Goal: Task Accomplishment & Management: Complete application form

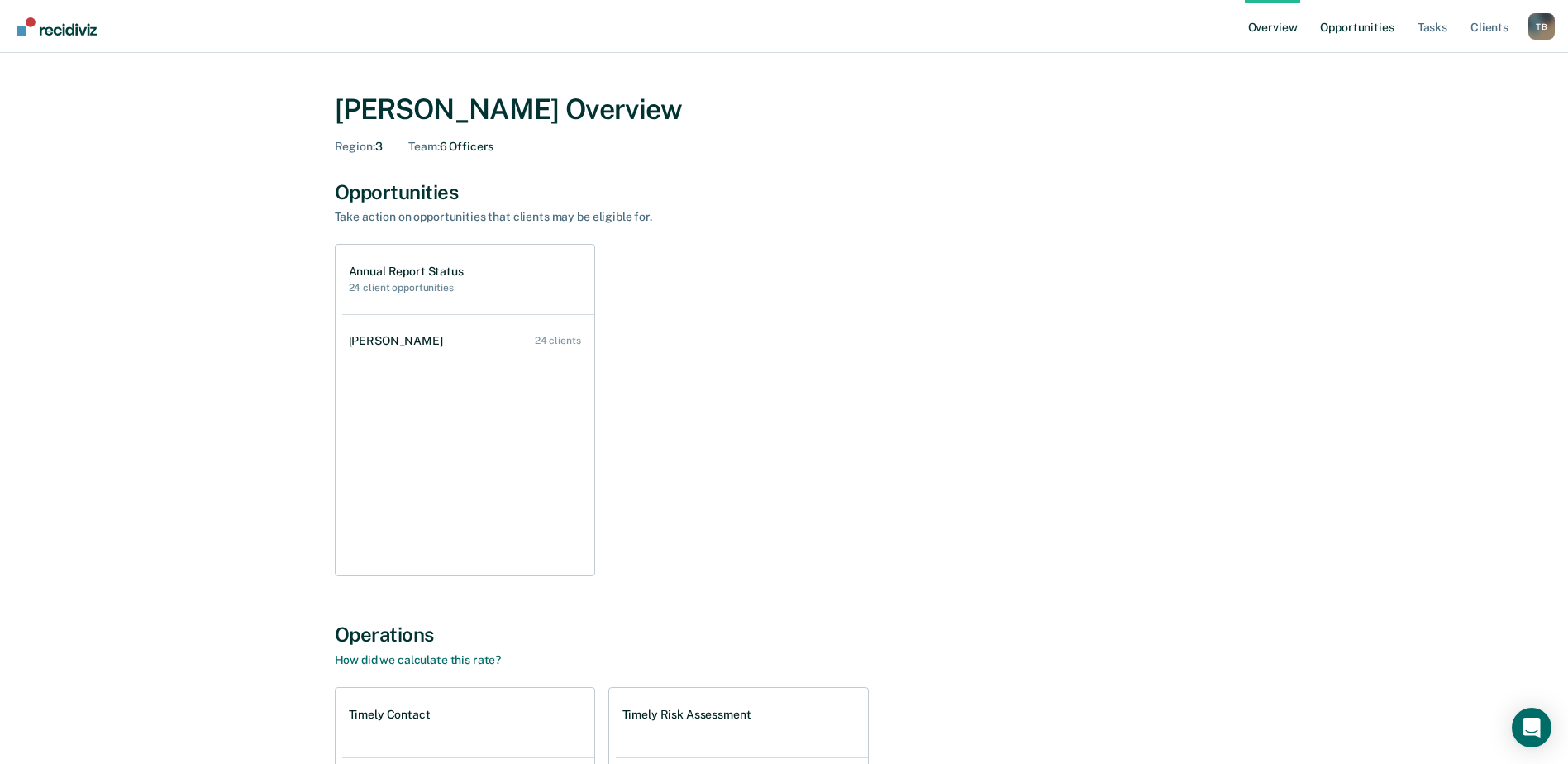
click at [1370, 19] on link "Opportunities" at bounding box center [1356, 27] width 80 height 53
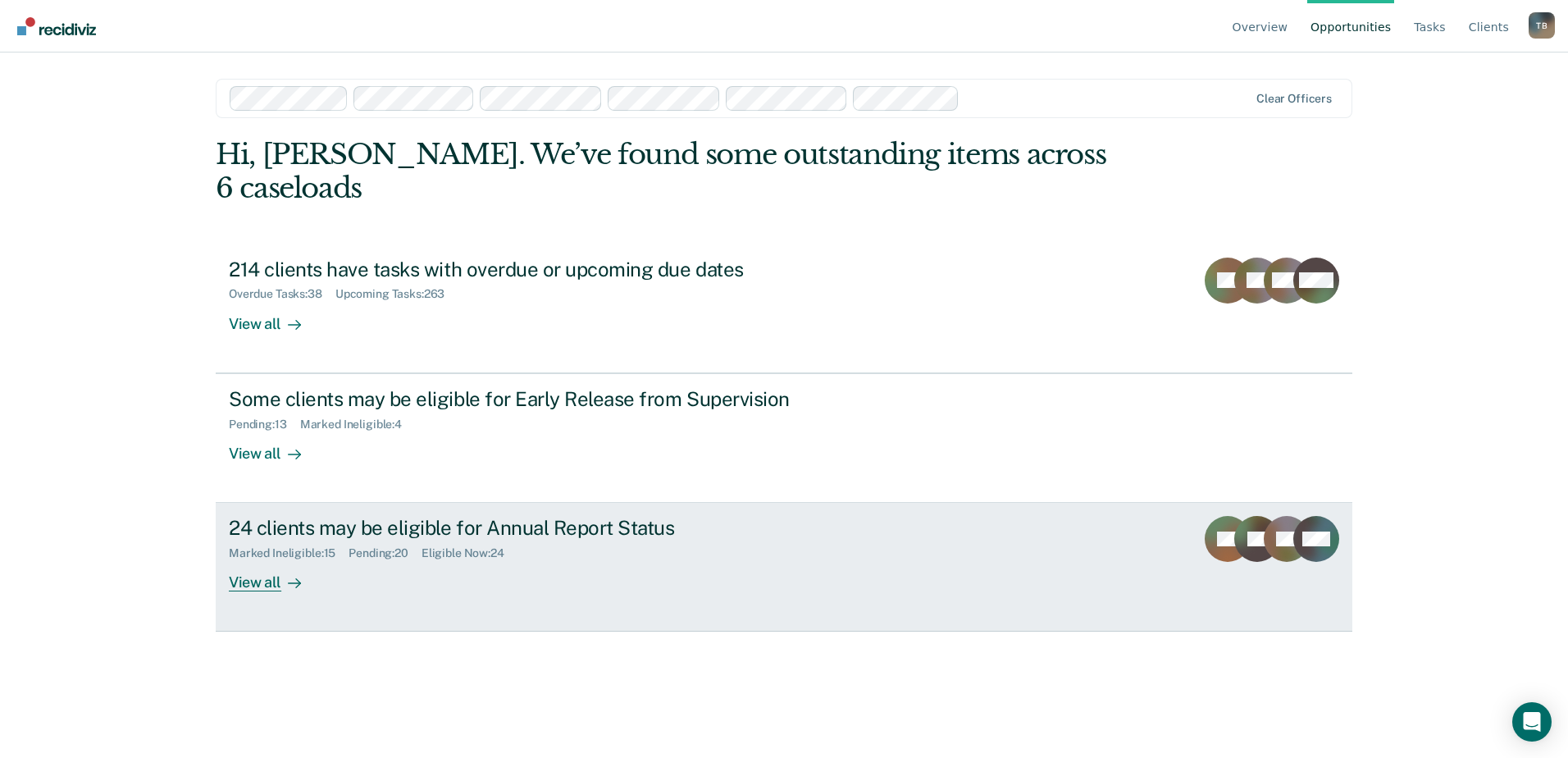
click at [519, 516] on div "24 clients may be eligible for Annual Report Status" at bounding box center [516, 528] width 576 height 24
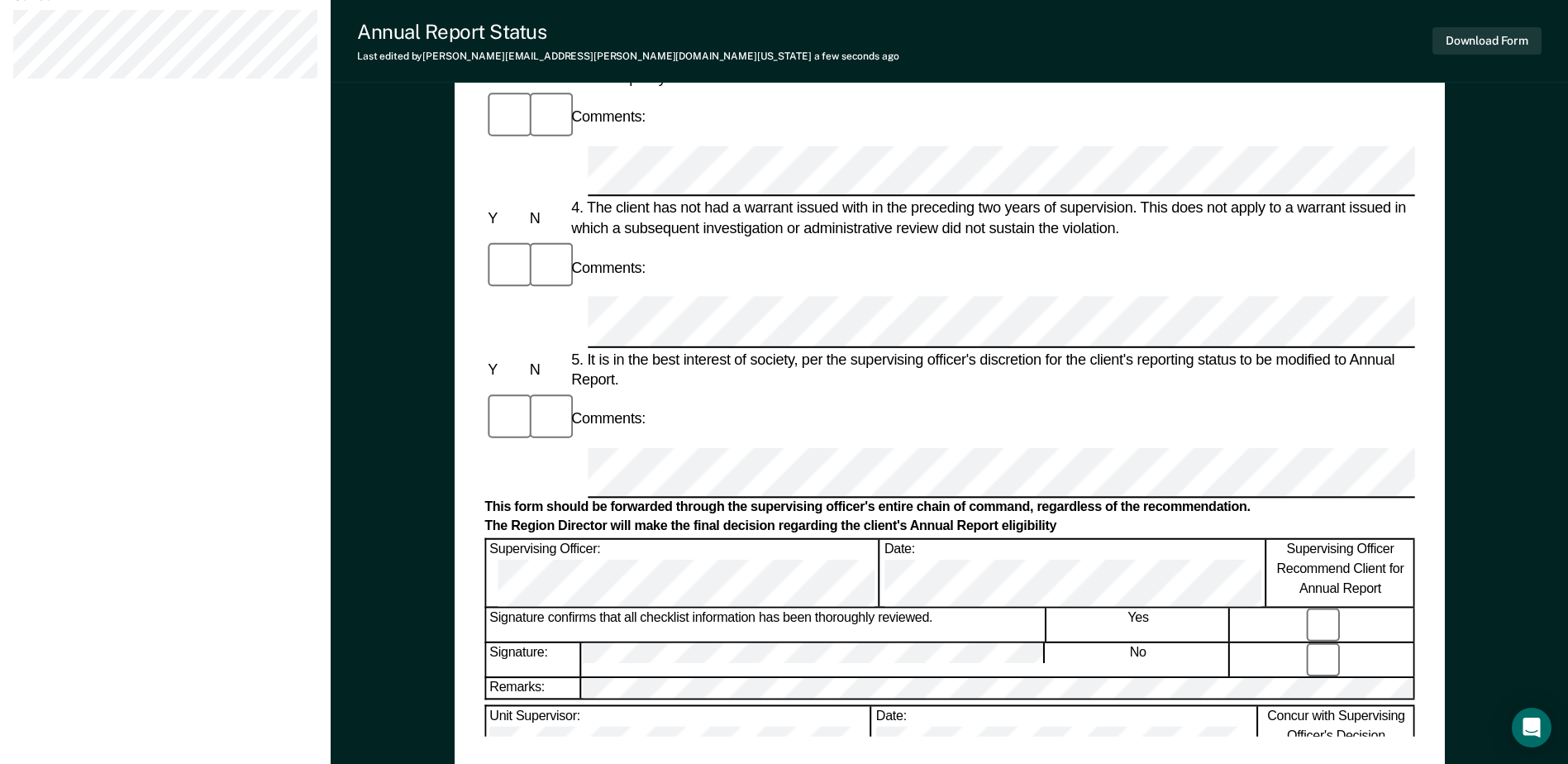
scroll to position [0, 2]
click at [1494, 41] on button "Download Form" at bounding box center [1486, 42] width 109 height 28
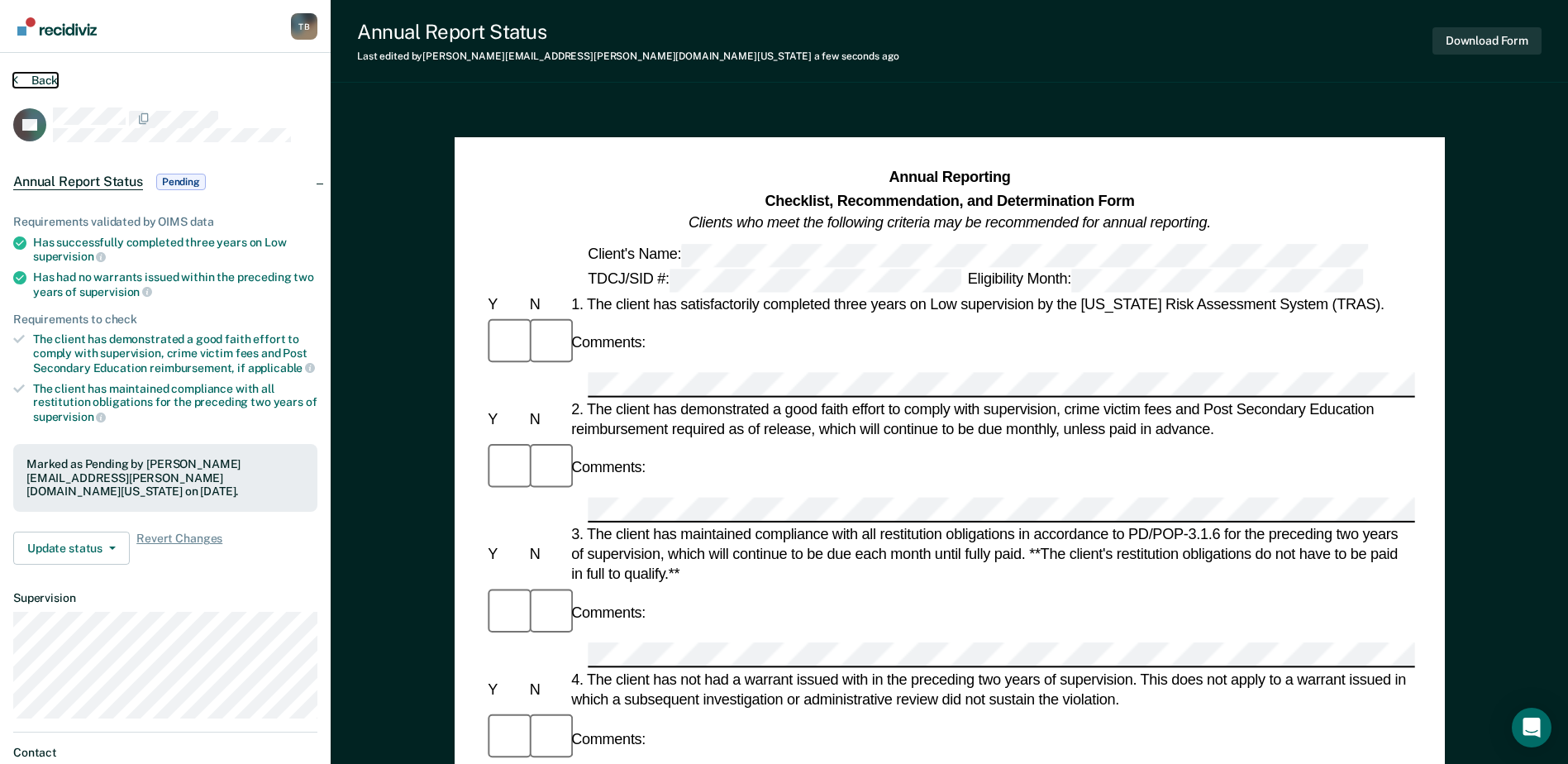
click at [34, 76] on button "Back" at bounding box center [35, 80] width 44 height 15
